Goal: Task Accomplishment & Management: Manage account settings

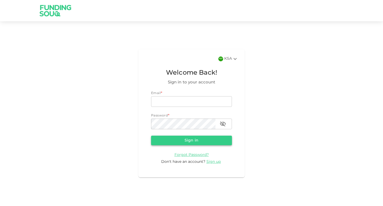
type input "[EMAIL_ADDRESS][DOMAIN_NAME]"
click at [182, 140] on button "Sign in" at bounding box center [191, 140] width 81 height 10
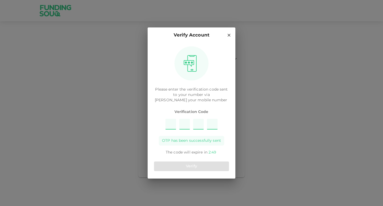
type input "8"
type input "6"
type input "3"
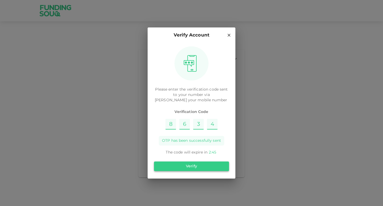
type input "4"
click at [199, 168] on button "Verify" at bounding box center [191, 166] width 75 height 10
